Goal: Check status: Check status

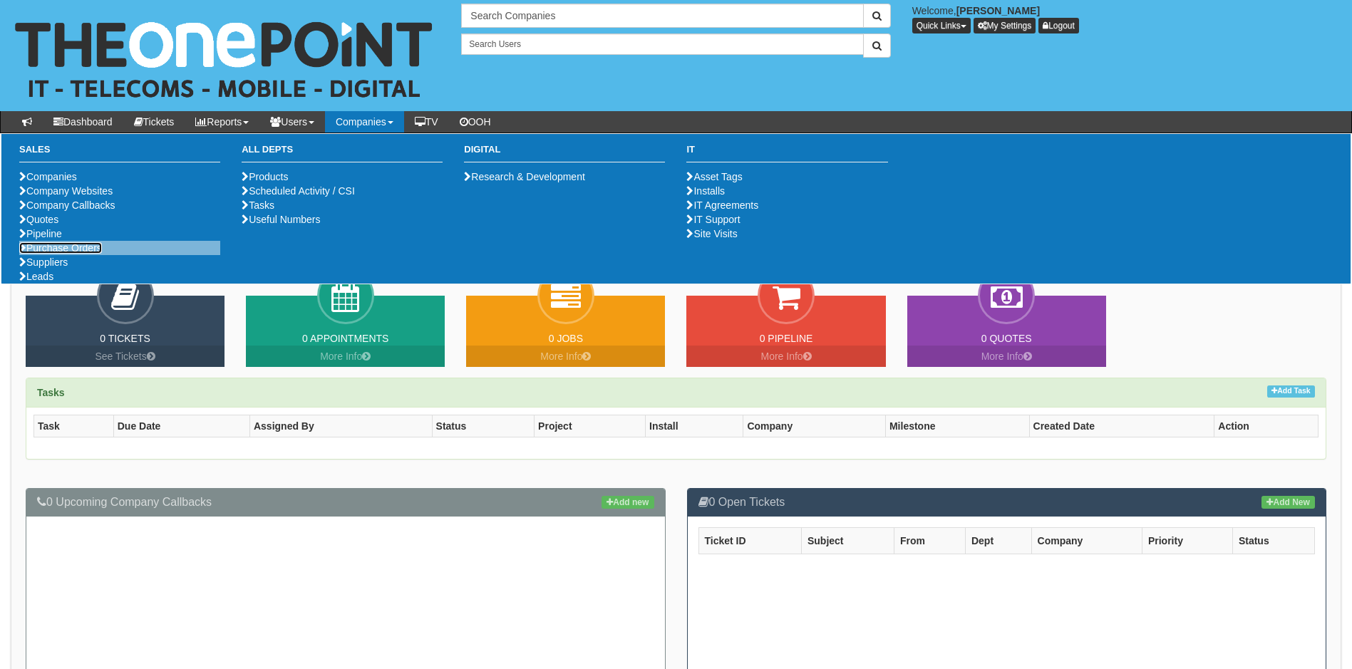
click at [85, 254] on link "Purchase Orders" at bounding box center [60, 247] width 83 height 11
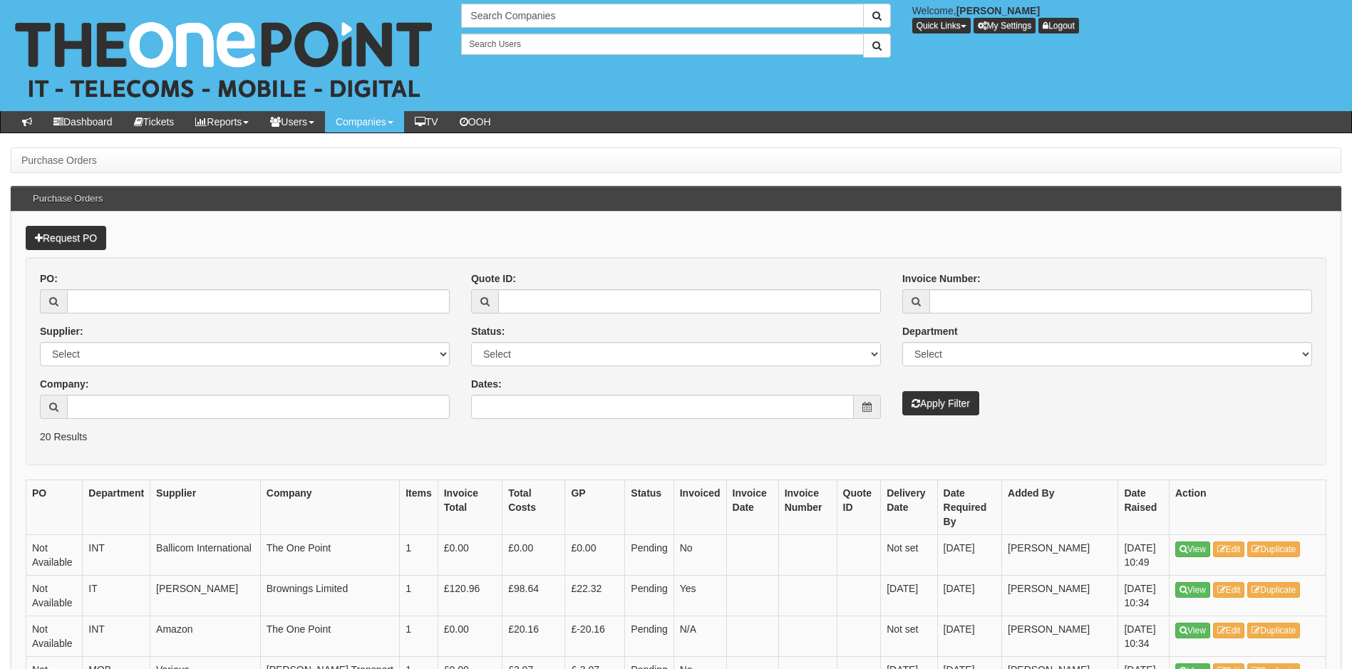
click at [143, 289] on div "PO:" at bounding box center [245, 293] width 410 height 42
click at [146, 293] on input "PO:" at bounding box center [258, 301] width 383 height 24
type input "19442"
click at [902, 391] on button "Apply Filter" at bounding box center [940, 403] width 77 height 24
